Goal: Task Accomplishment & Management: Complete application form

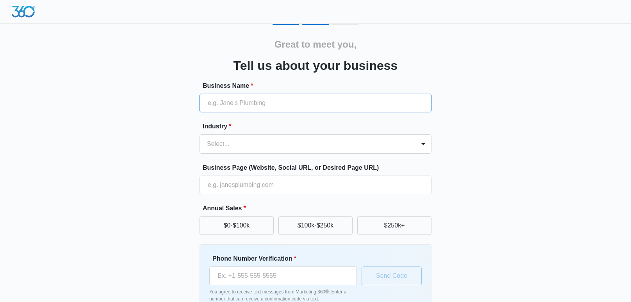
click at [287, 107] on input "Business Name *" at bounding box center [316, 103] width 232 height 19
type input "[PERSON_NAME] Paint"
type input "[PHONE_NUMBER]"
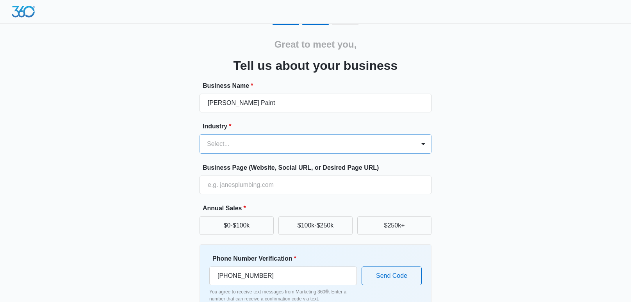
click at [253, 145] on div at bounding box center [306, 144] width 198 height 11
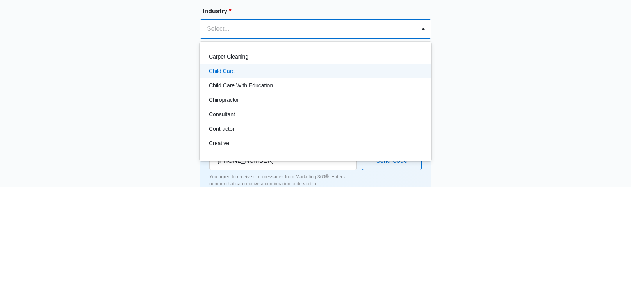
scroll to position [67, 0]
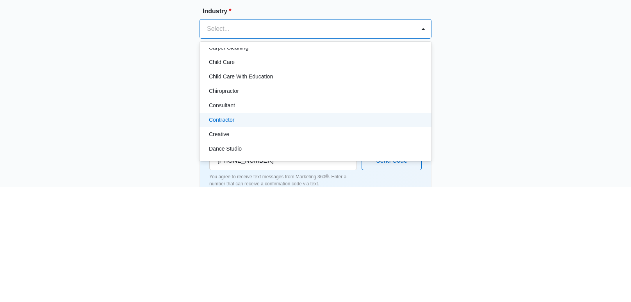
click at [303, 235] on div "Contractor" at bounding box center [315, 235] width 212 height 8
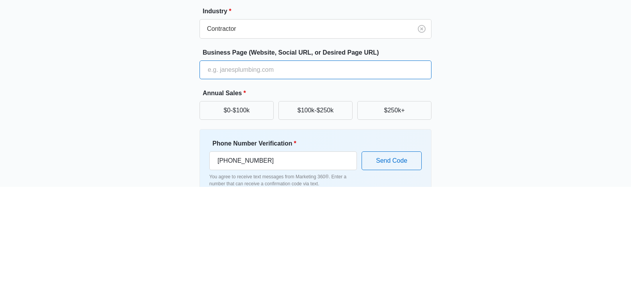
click at [255, 183] on input "Business Page (Website, Social URL, or Desired Page URL)" at bounding box center [316, 185] width 232 height 19
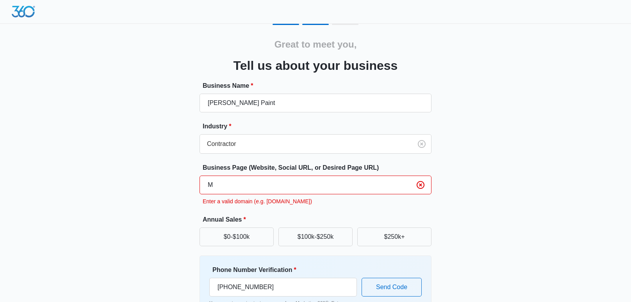
click at [281, 181] on input "M" at bounding box center [316, 185] width 232 height 19
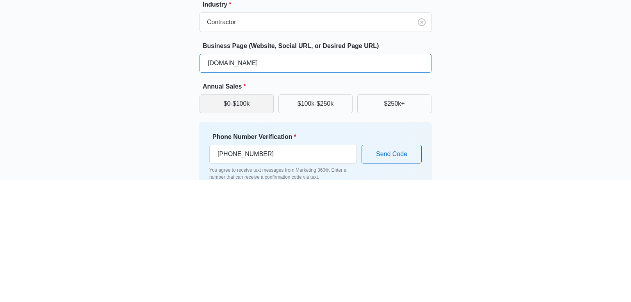
type input "[DOMAIN_NAME]"
click at [251, 224] on button "$0-$100k" at bounding box center [237, 225] width 74 height 19
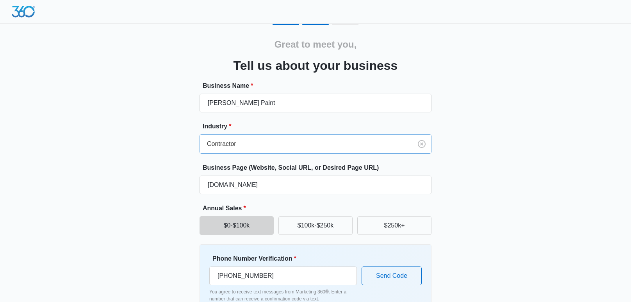
scroll to position [47, 0]
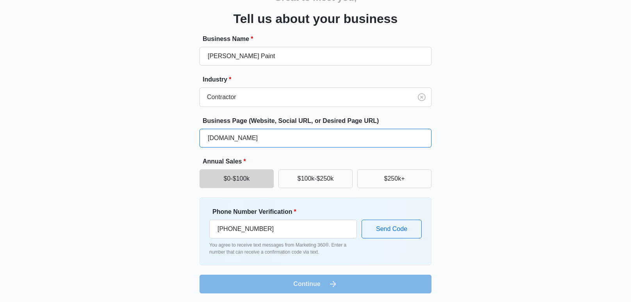
click at [249, 137] on input "[DOMAIN_NAME]" at bounding box center [316, 138] width 232 height 19
click at [368, 136] on input "[DOMAIN_NAME]" at bounding box center [316, 138] width 232 height 19
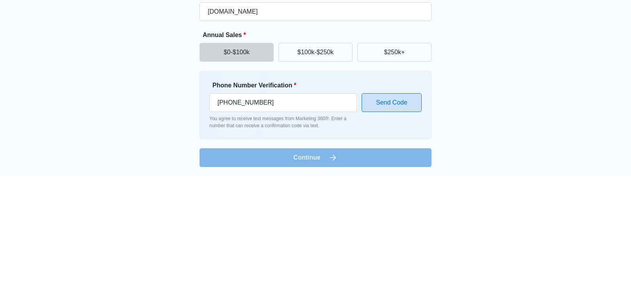
click at [384, 226] on button "Send Code" at bounding box center [392, 229] width 60 height 19
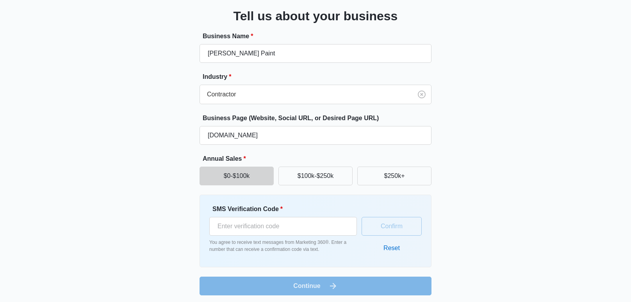
scroll to position [49, 0]
click at [332, 228] on input "SMS Verification Code *" at bounding box center [283, 227] width 148 height 19
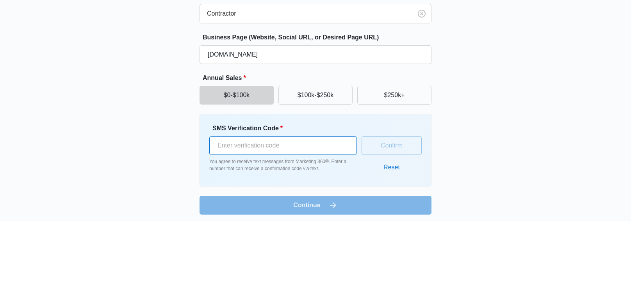
scroll to position [52, 0]
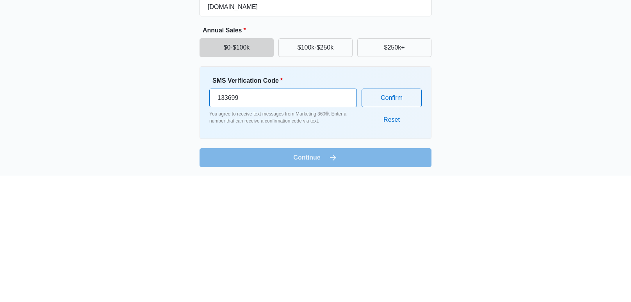
type input "133699"
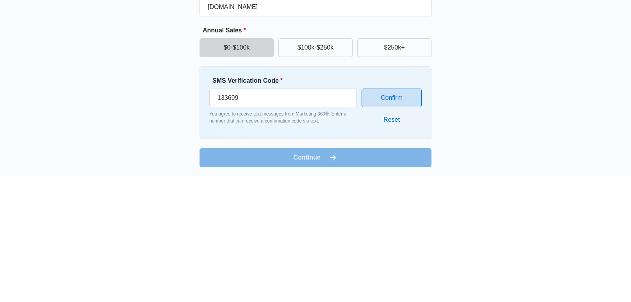
click at [371, 227] on button "Confirm" at bounding box center [392, 224] width 60 height 19
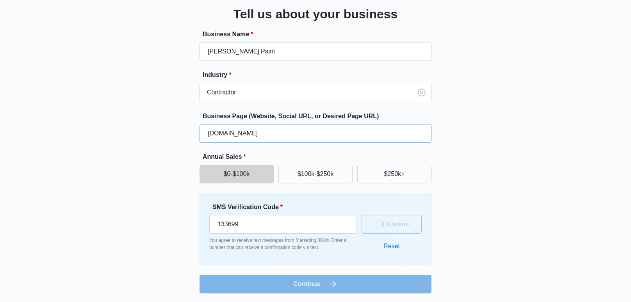
scroll to position [47, 0]
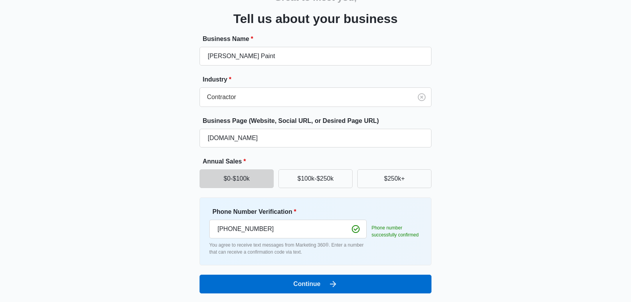
click at [468, 203] on div "Great to meet you, Tell us about your business Business Name * [PERSON_NAME] Pa…" at bounding box center [315, 135] width 469 height 317
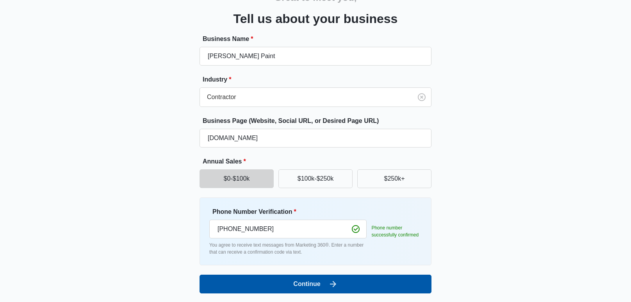
click at [353, 287] on button "Continue" at bounding box center [316, 284] width 232 height 19
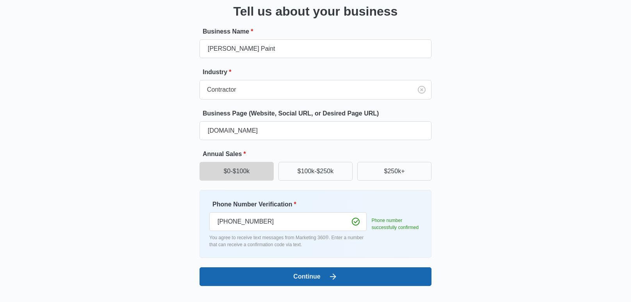
scroll to position [0, 0]
